Goal: Find specific page/section: Find specific page/section

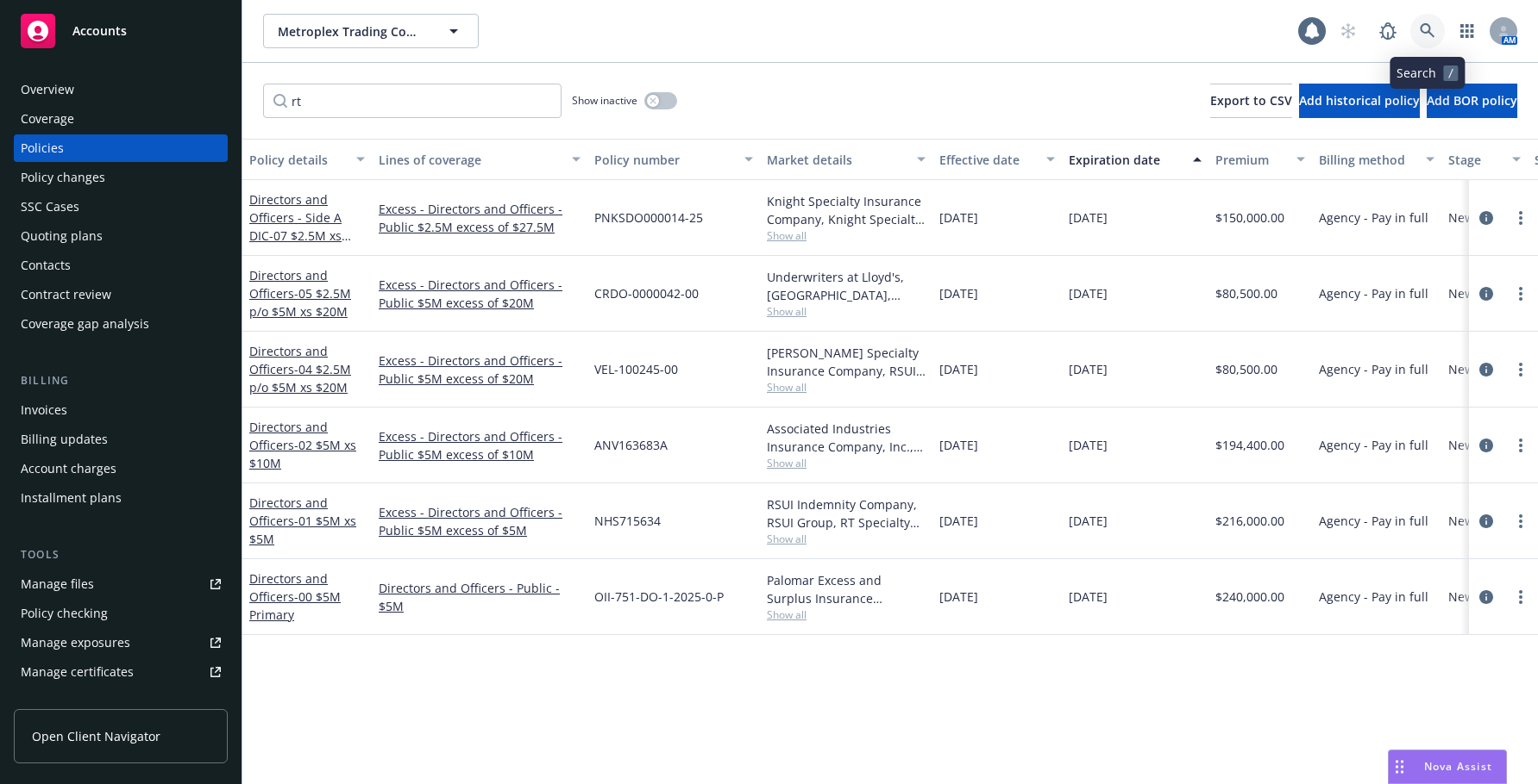
click at [1429, 30] on icon at bounding box center [1426, 30] width 15 height 15
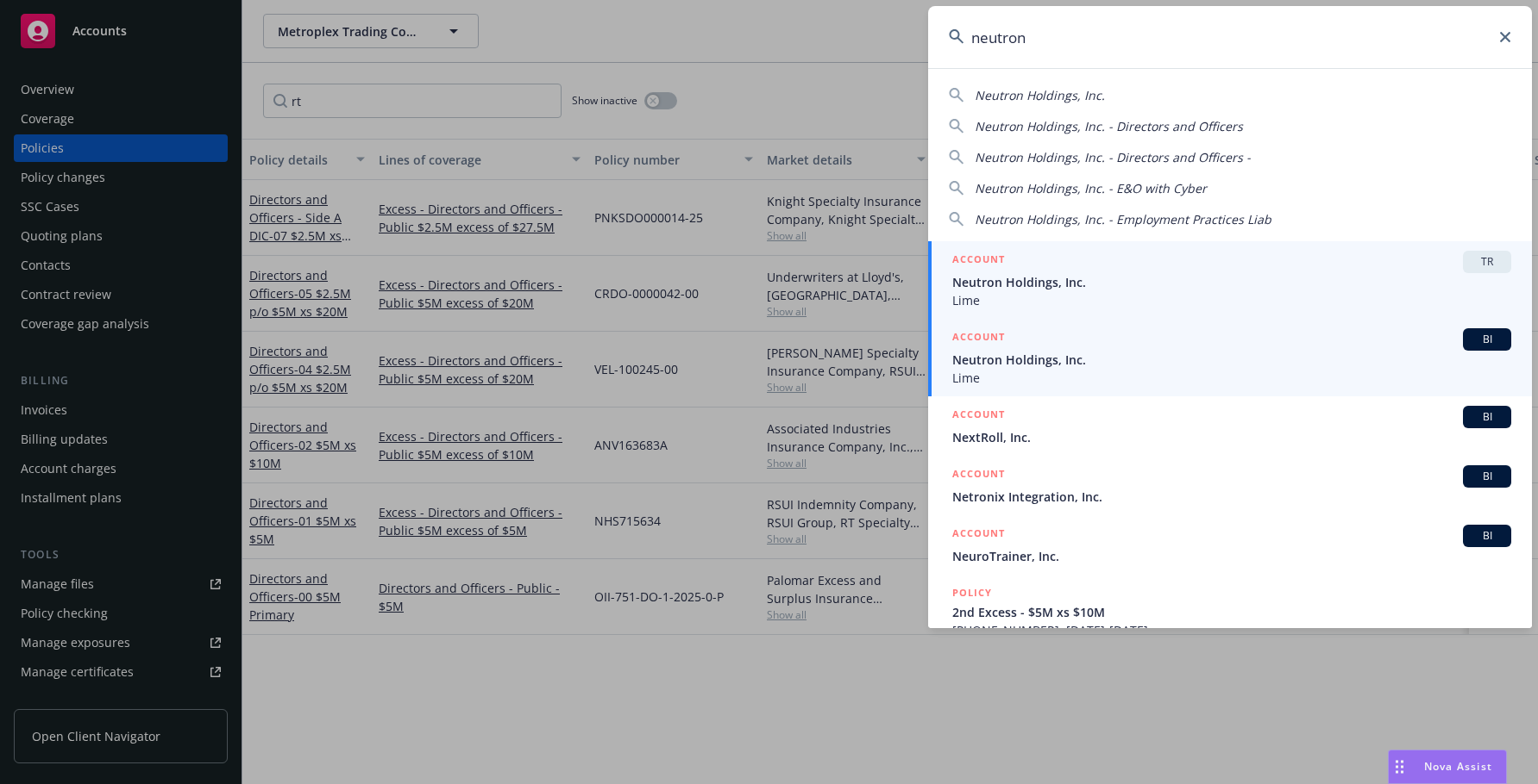
type input "neutron"
click at [1049, 364] on span "Neutron Holdings, Inc." at bounding box center [1232, 360] width 559 height 18
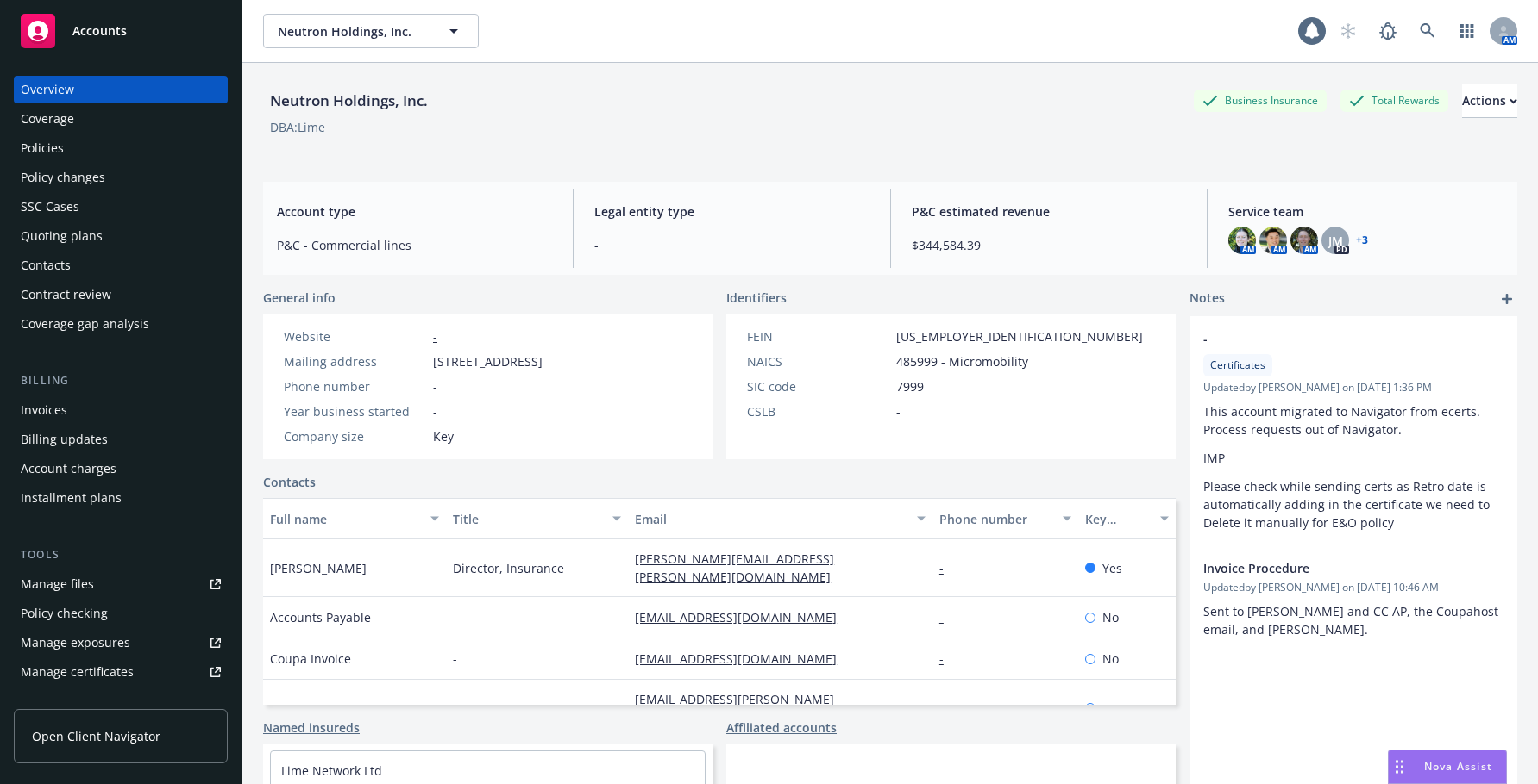
click at [57, 409] on div "Invoices" at bounding box center [44, 411] width 47 height 28
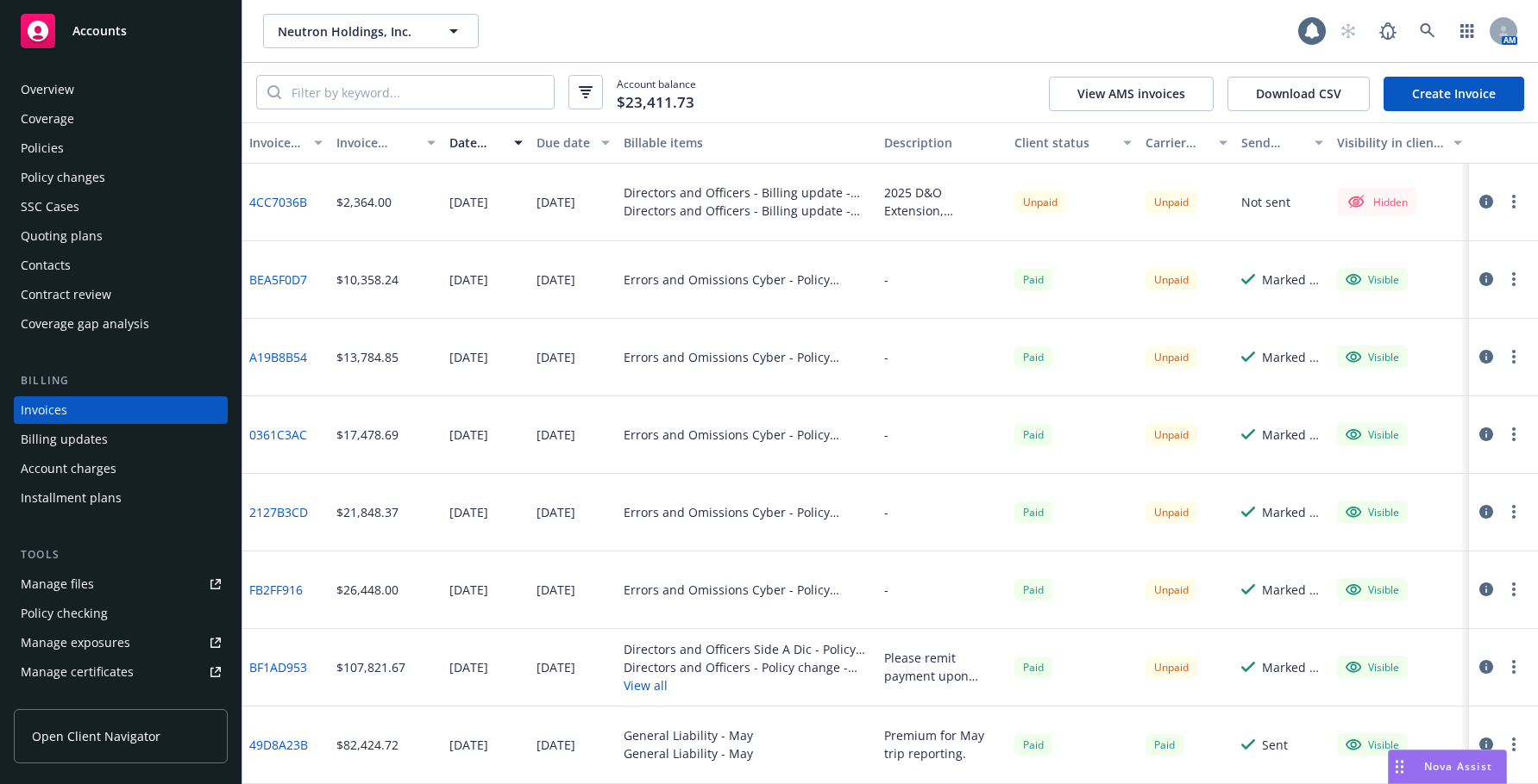
click at [289, 203] on link "4CC7036B" at bounding box center [278, 202] width 58 height 18
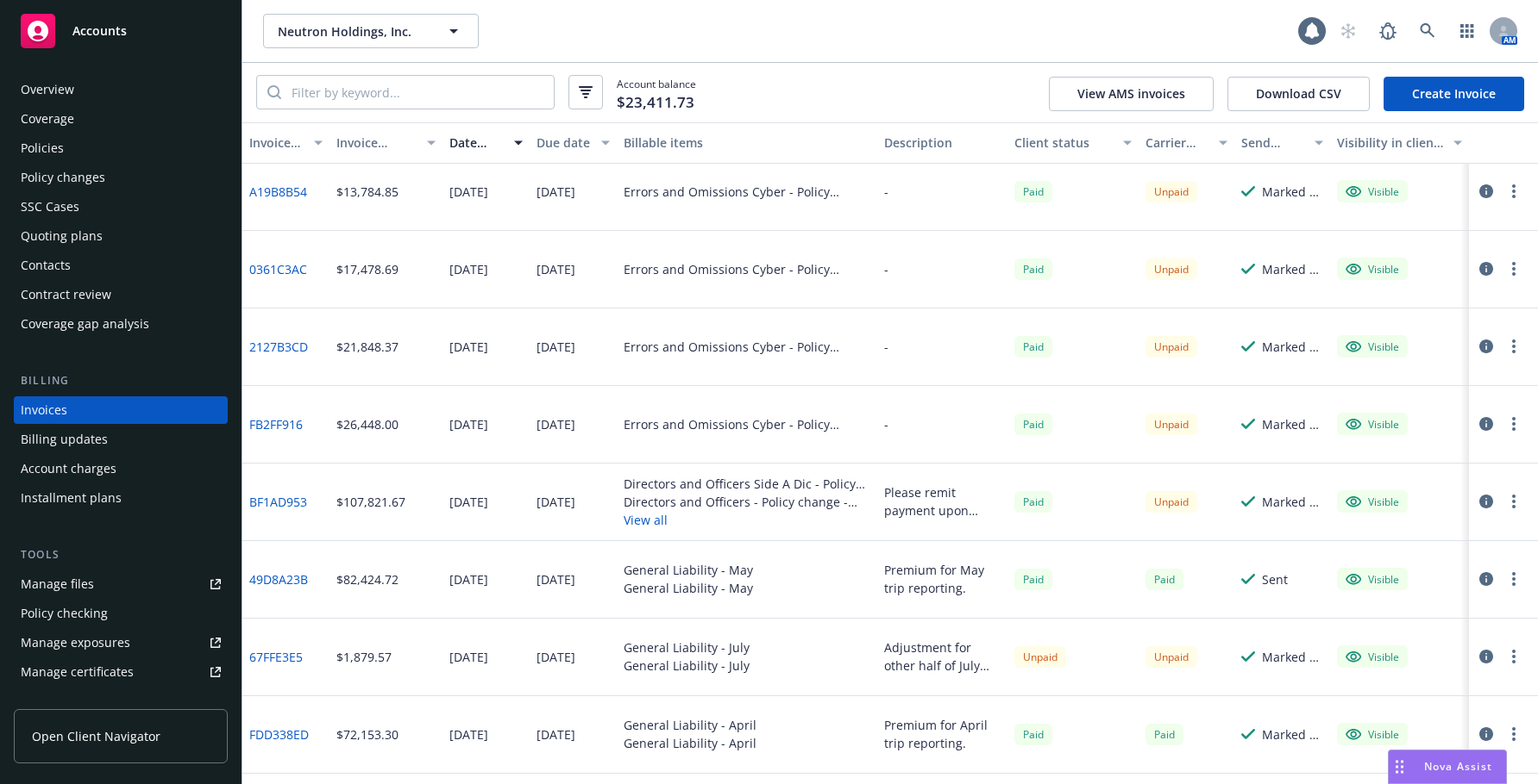
scroll to position [173, 0]
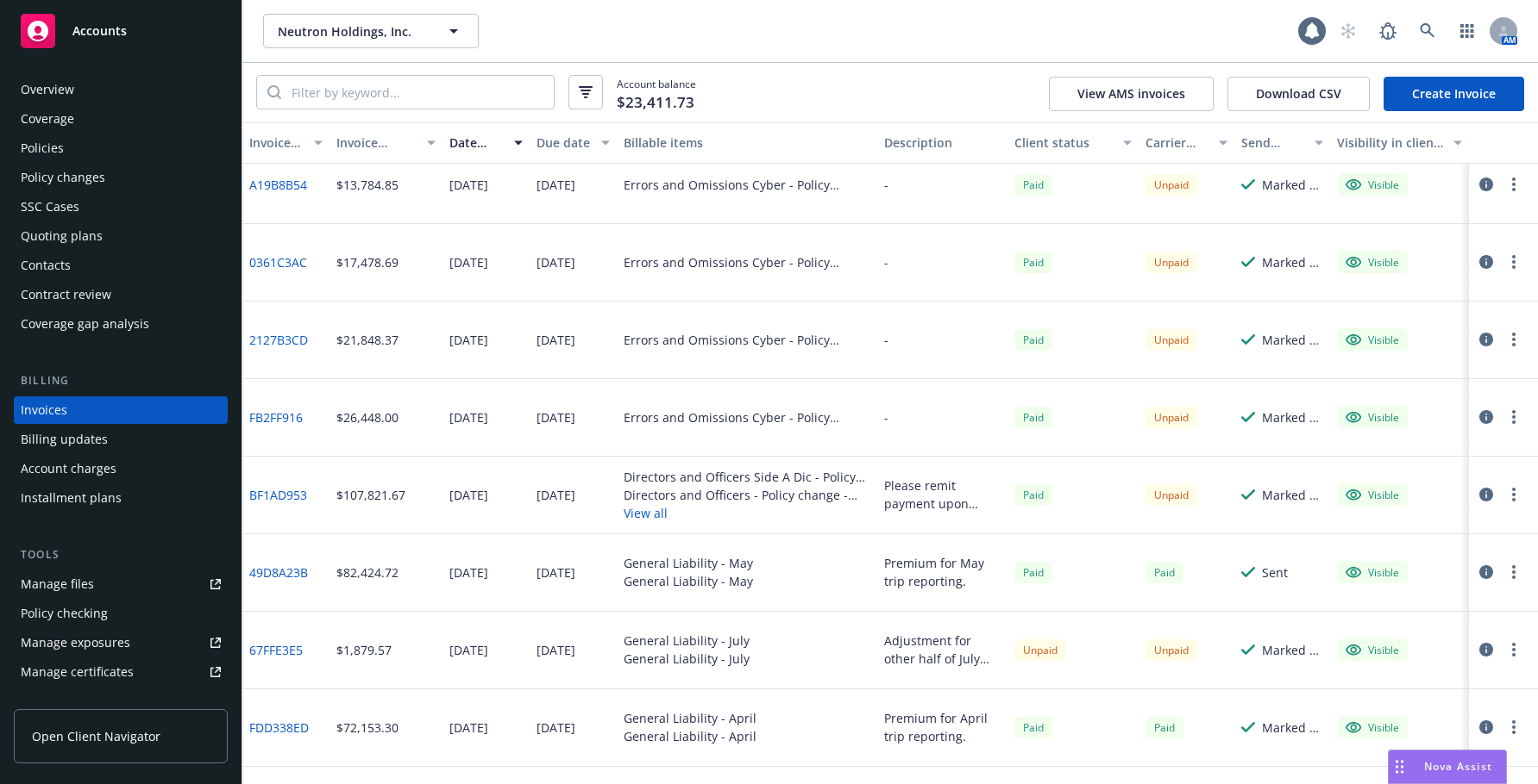
click at [288, 497] on link "BF1AD953" at bounding box center [278, 495] width 58 height 18
